Goal: Transaction & Acquisition: Purchase product/service

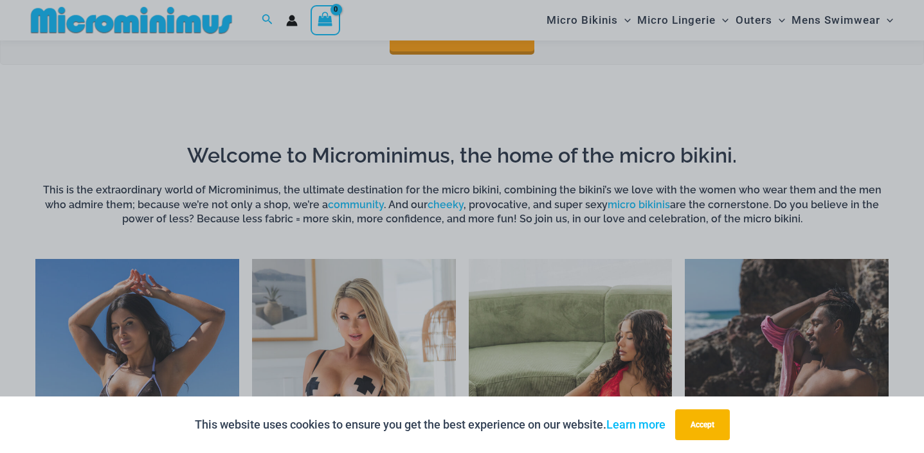
scroll to position [888, 0]
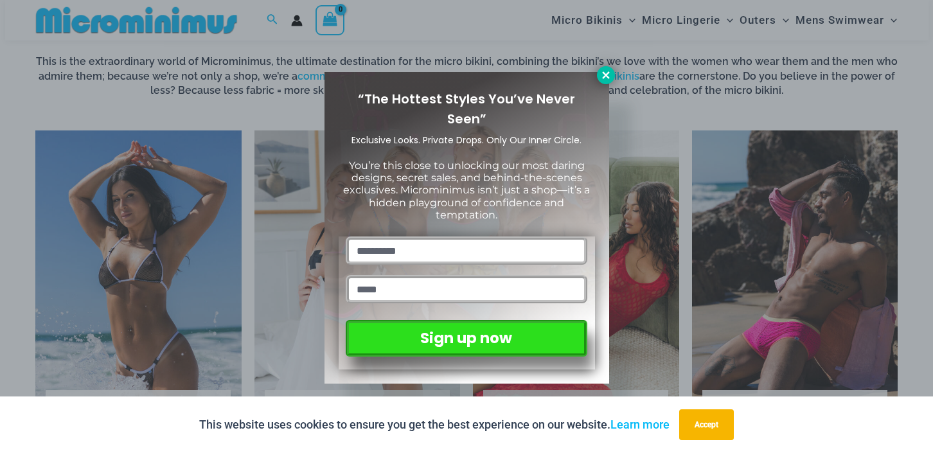
click at [610, 74] on icon at bounding box center [606, 75] width 12 height 12
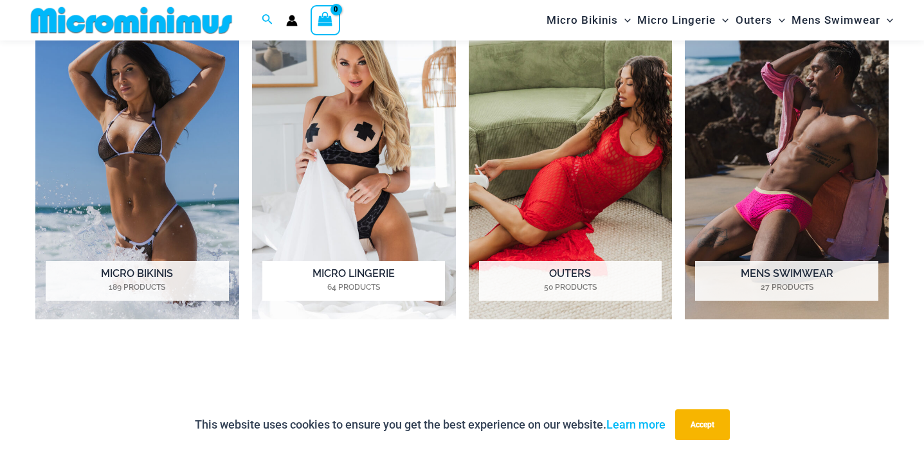
scroll to position [1017, 0]
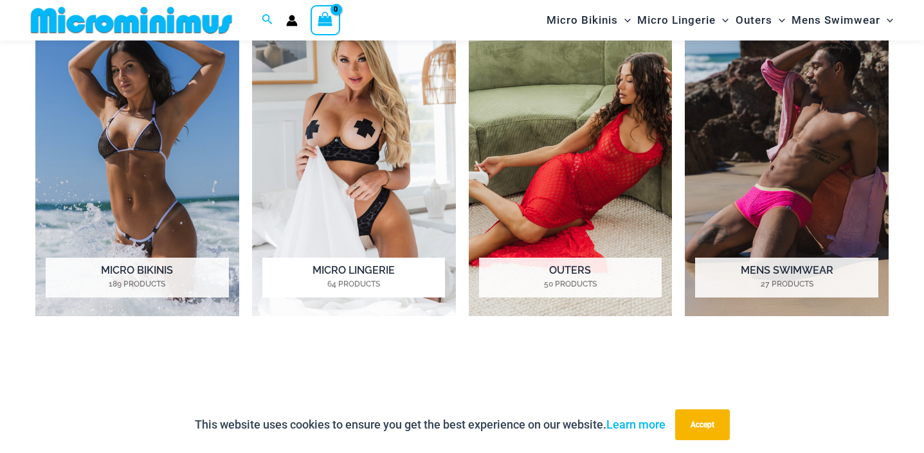
click at [351, 196] on img "Visit product category Micro Lingerie" at bounding box center [354, 159] width 204 height 315
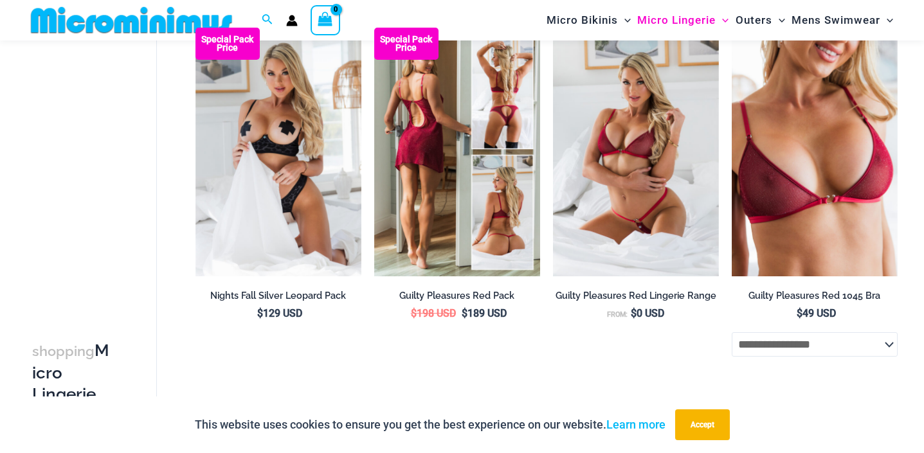
scroll to position [181, 0]
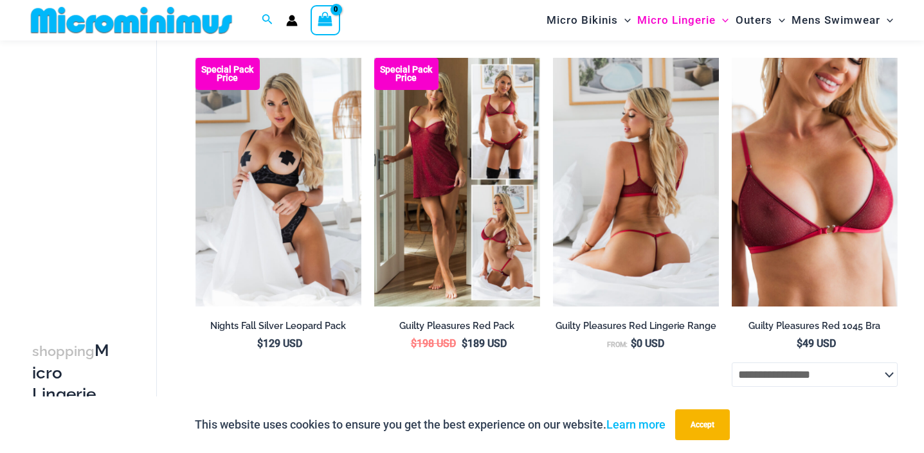
click at [608, 165] on img at bounding box center [636, 182] width 166 height 249
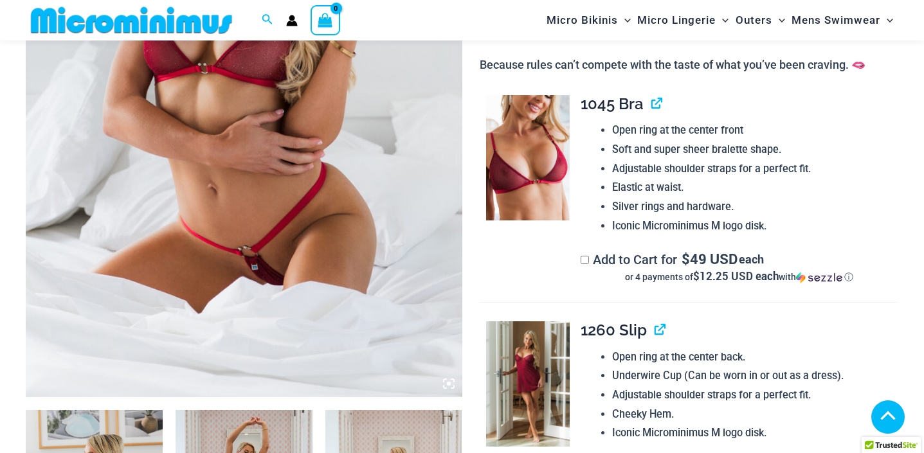
scroll to position [696, 0]
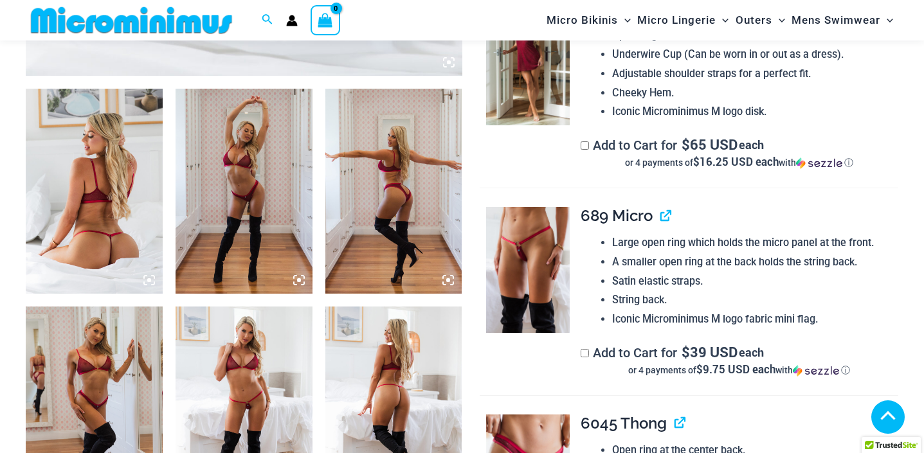
click at [281, 139] on img at bounding box center [243, 191] width 137 height 205
click at [389, 169] on img at bounding box center [393, 191] width 137 height 205
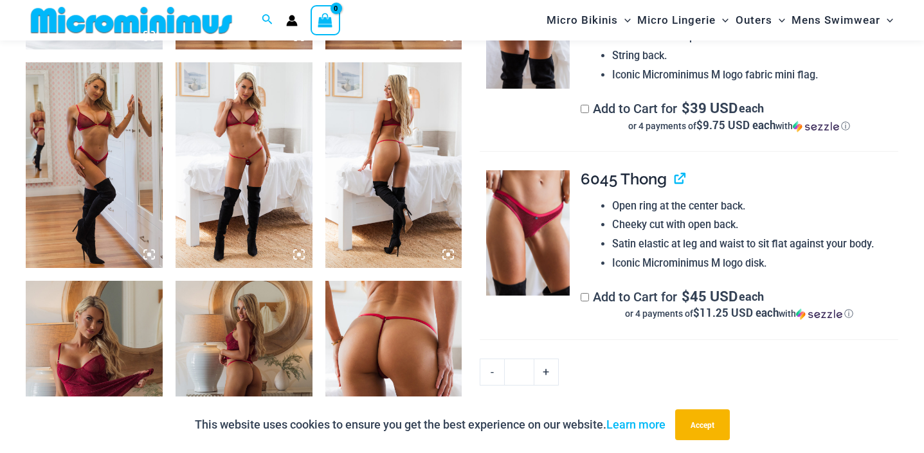
scroll to position [953, 0]
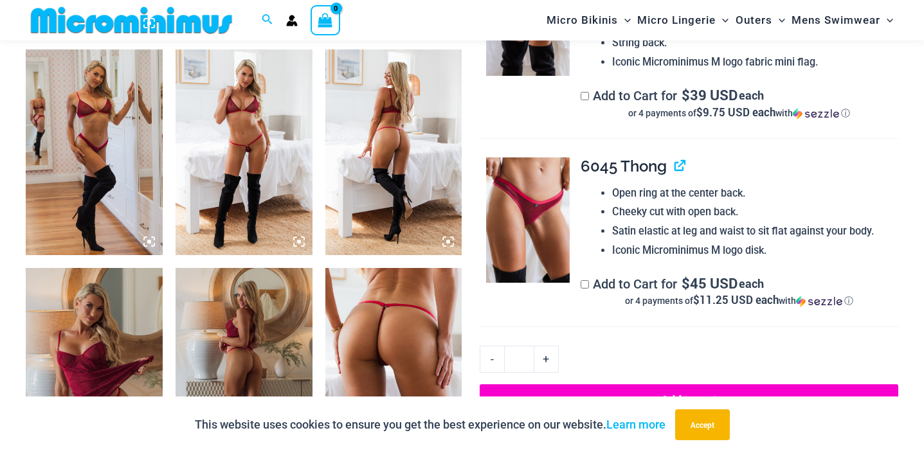
click at [368, 303] on img at bounding box center [393, 370] width 137 height 205
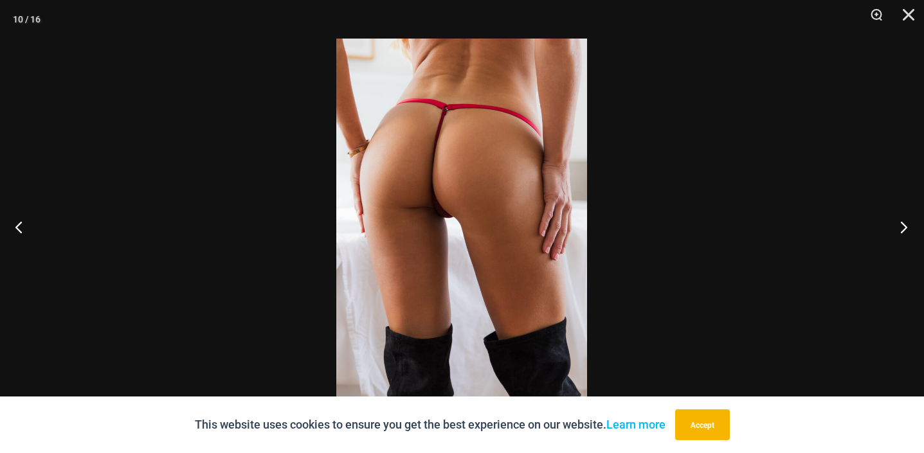
click at [902, 224] on button "Next" at bounding box center [900, 227] width 48 height 64
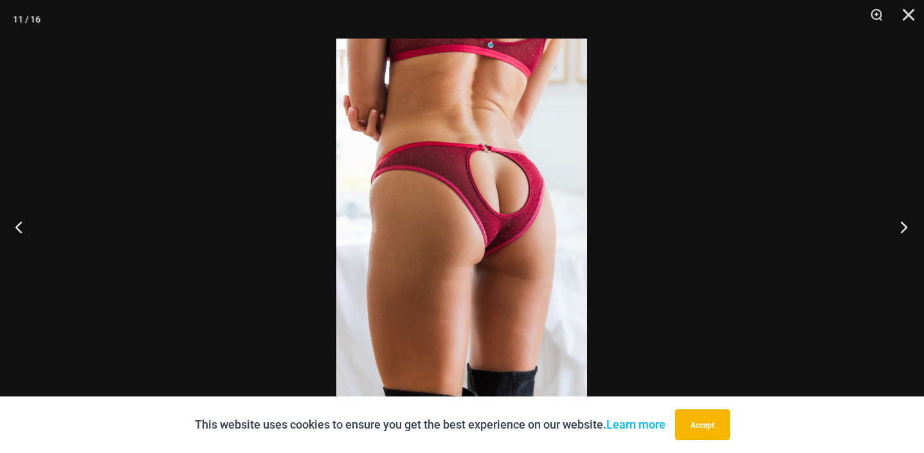
click at [902, 224] on button "Next" at bounding box center [900, 227] width 48 height 64
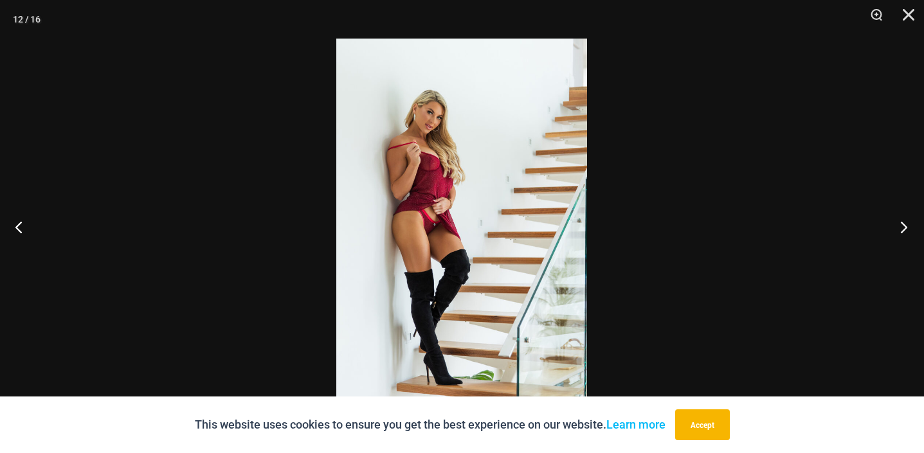
click at [901, 224] on button "Next" at bounding box center [900, 227] width 48 height 64
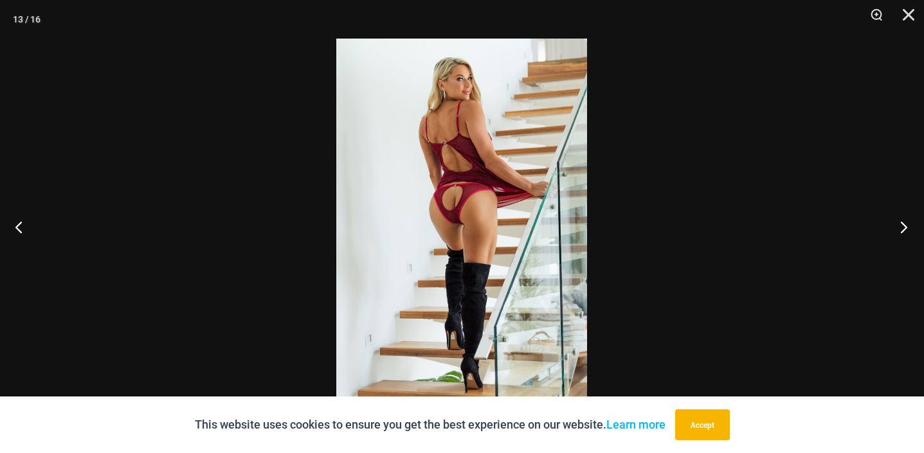
click at [901, 224] on button "Next" at bounding box center [900, 227] width 48 height 64
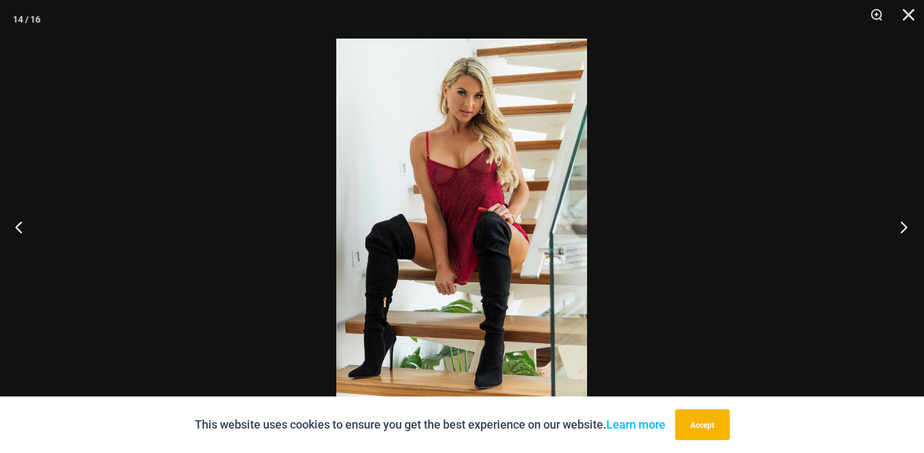
click at [901, 224] on button "Next" at bounding box center [900, 227] width 48 height 64
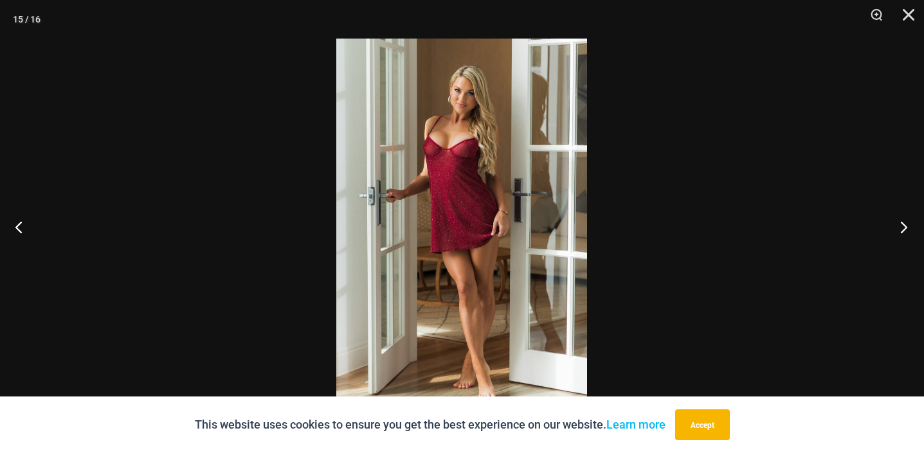
click at [901, 224] on button "Next" at bounding box center [900, 227] width 48 height 64
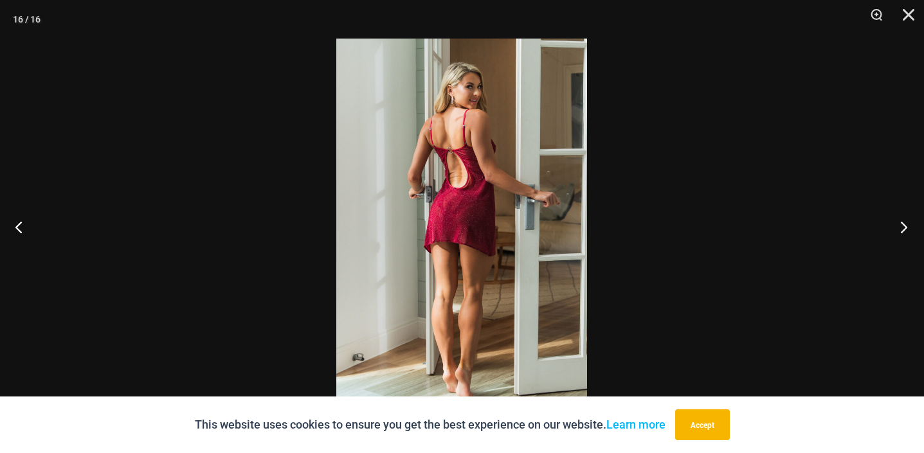
click at [901, 224] on button "Next" at bounding box center [900, 227] width 48 height 64
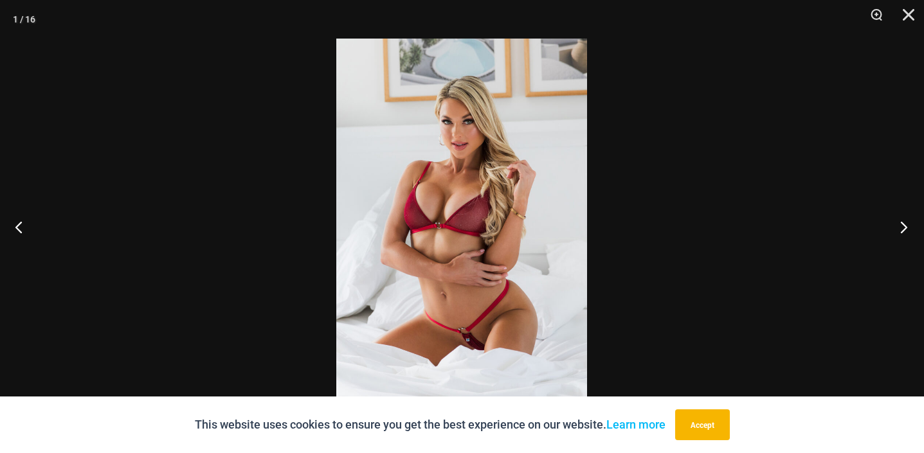
click at [901, 224] on button "Next" at bounding box center [900, 227] width 48 height 64
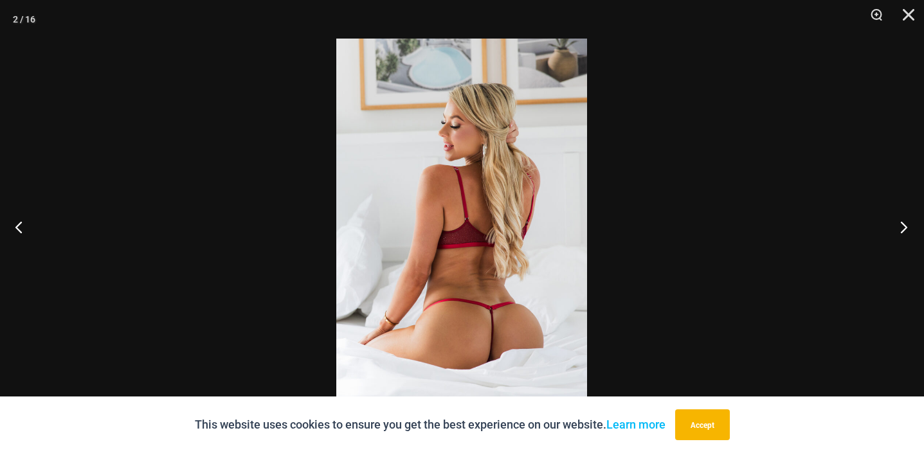
click at [901, 224] on button "Next" at bounding box center [900, 227] width 48 height 64
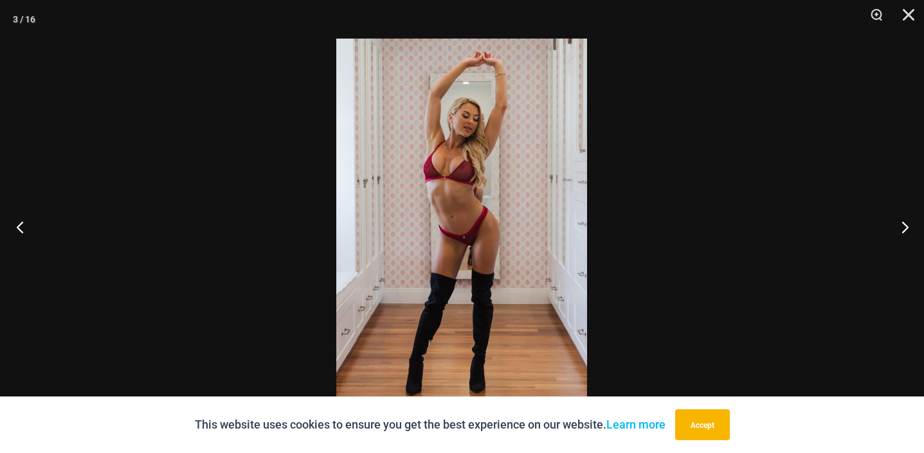
click at [17, 223] on button "Previous" at bounding box center [24, 227] width 48 height 64
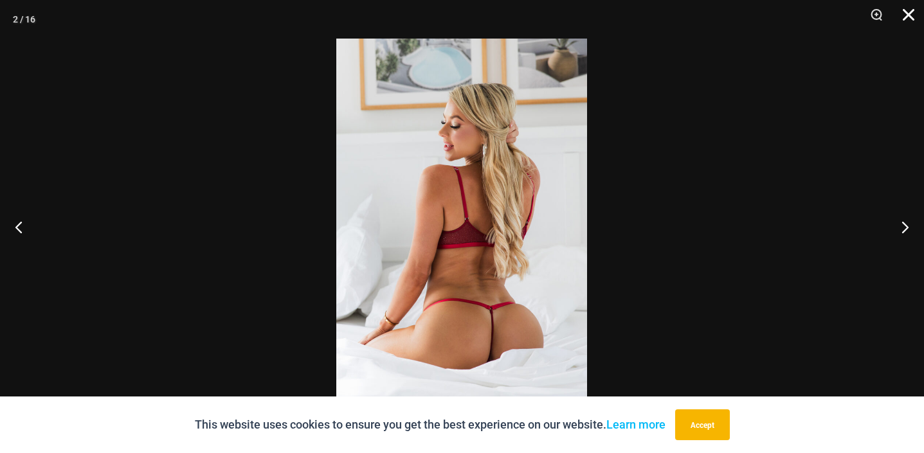
click at [899, 12] on button "Close" at bounding box center [904, 19] width 32 height 39
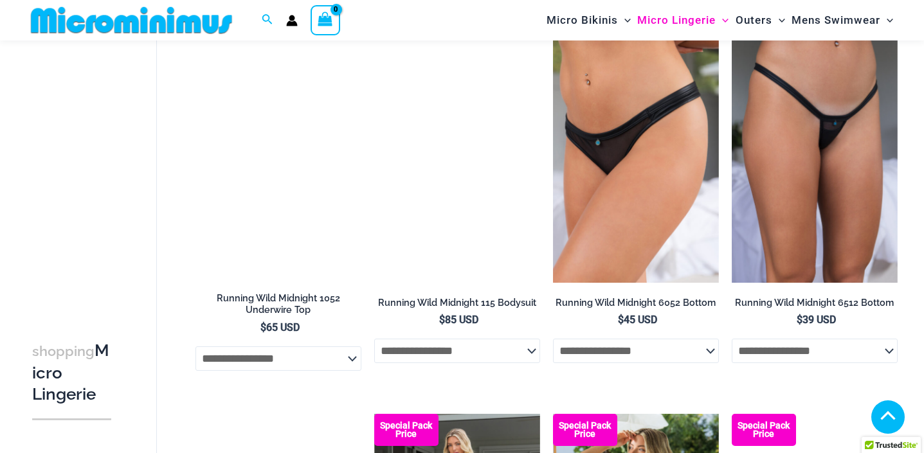
scroll to position [1338, 0]
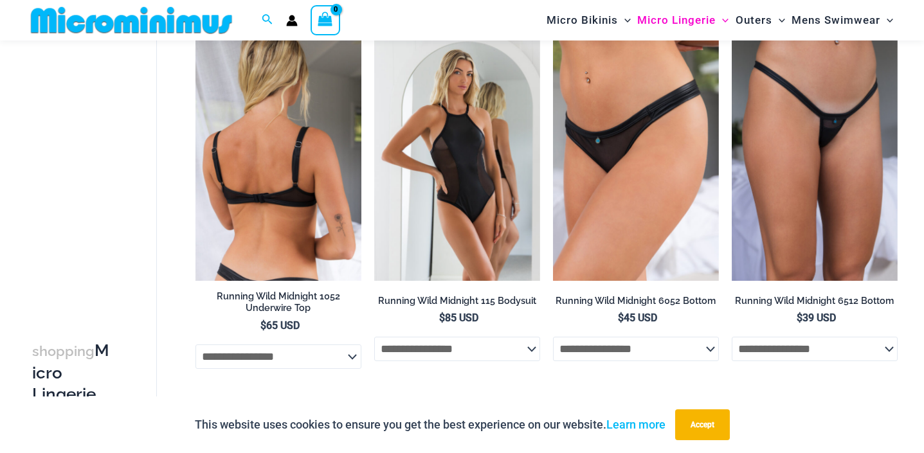
click at [243, 242] on img at bounding box center [278, 156] width 166 height 249
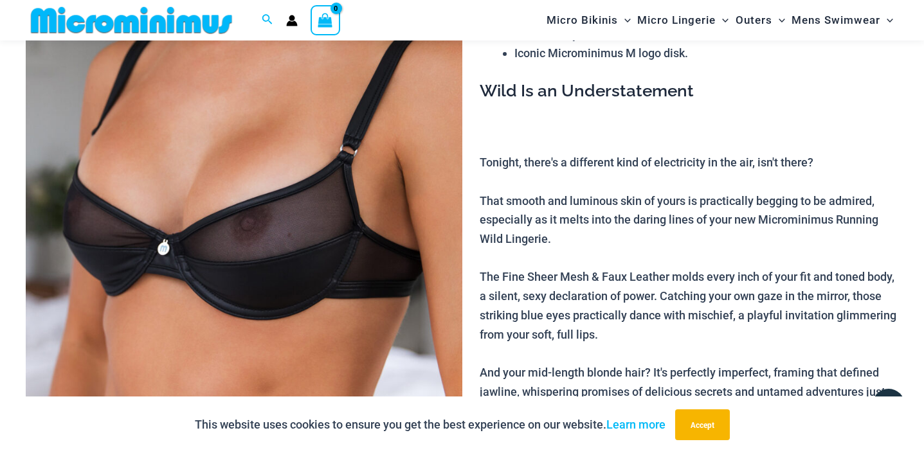
scroll to position [193, 0]
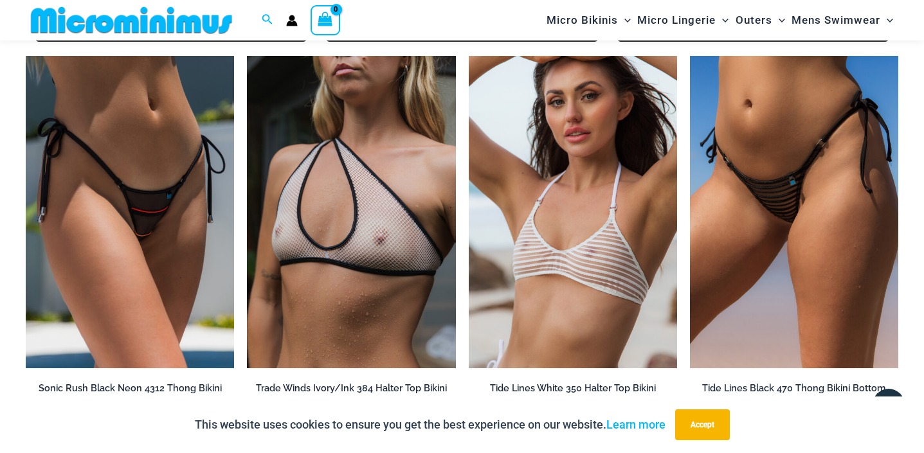
scroll to position [3091, 0]
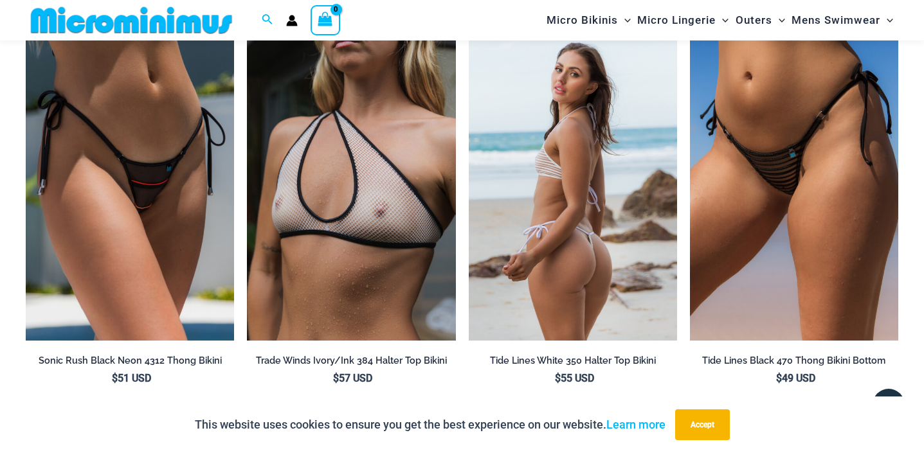
click at [584, 210] on img at bounding box center [573, 184] width 208 height 312
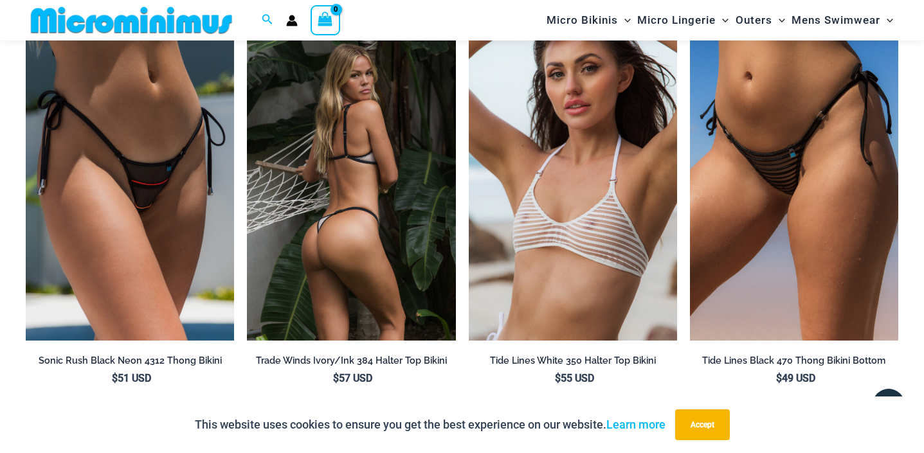
click at [337, 174] on img at bounding box center [351, 184] width 208 height 312
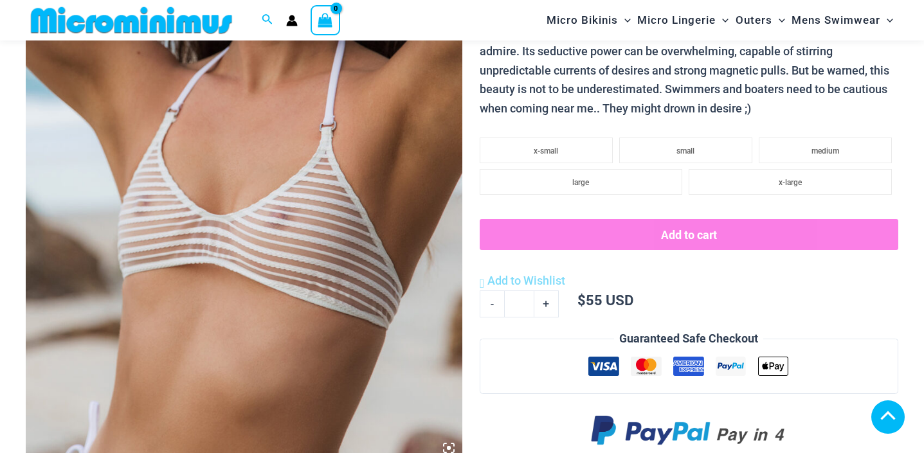
scroll to position [824, 0]
